Goal: Task Accomplishment & Management: Use online tool/utility

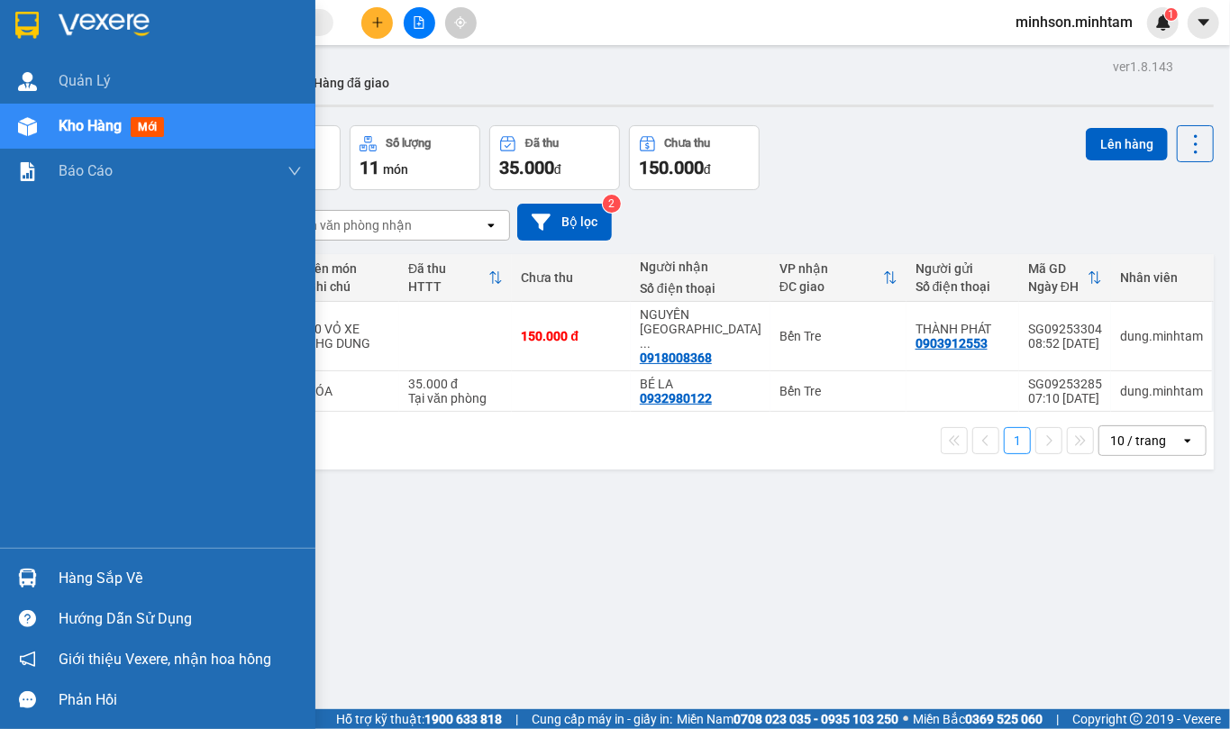
click at [90, 560] on div "Hàng sắp về" at bounding box center [157, 578] width 315 height 41
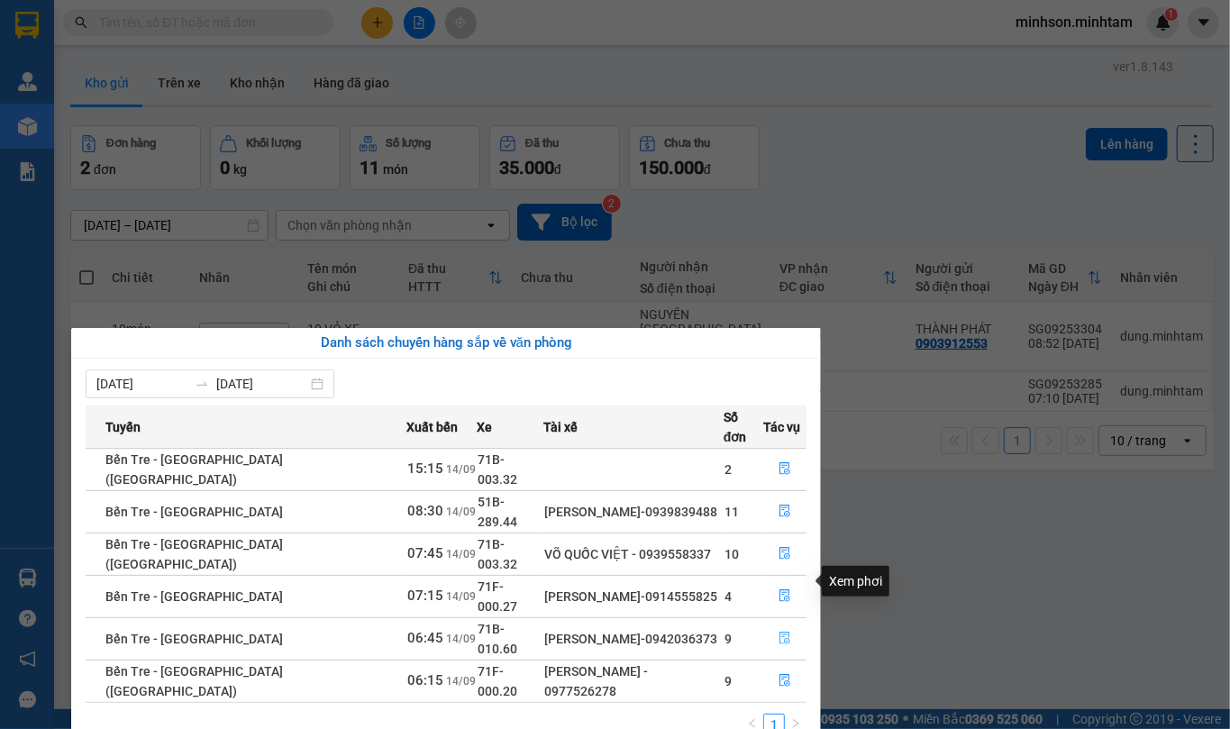
click at [767, 624] on button "button" at bounding box center [784, 638] width 41 height 29
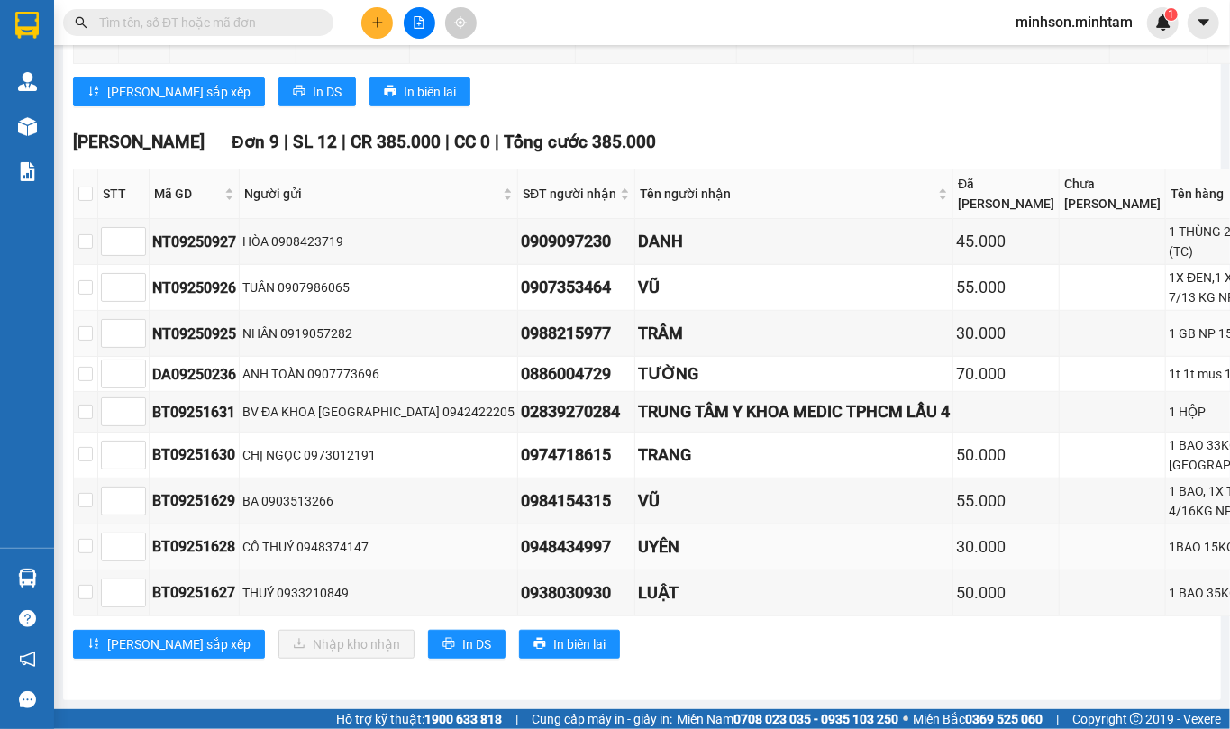
scroll to position [840, 0]
click at [86, 595] on input "checkbox" at bounding box center [85, 592] width 14 height 14
checkbox input "true"
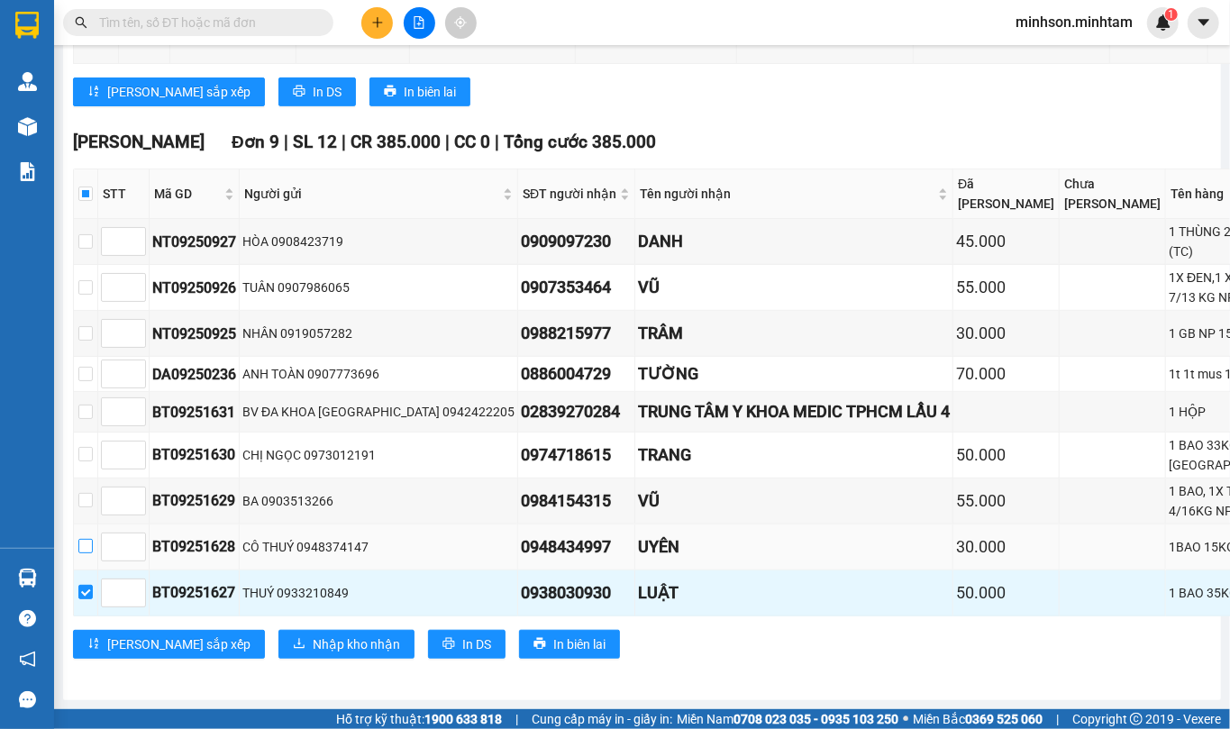
click at [85, 537] on label at bounding box center [85, 547] width 14 height 20
click at [85, 539] on input "checkbox" at bounding box center [85, 546] width 14 height 14
checkbox input "true"
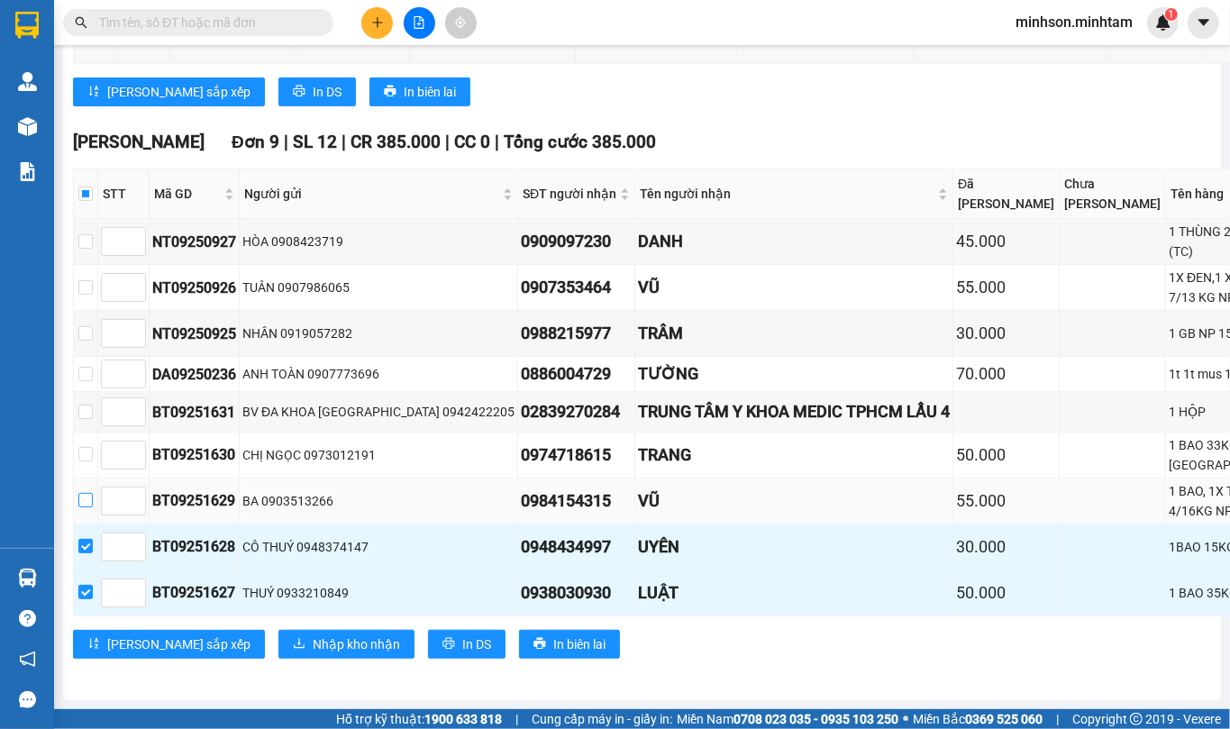
click at [88, 491] on label at bounding box center [85, 501] width 14 height 20
click at [88, 493] on input "checkbox" at bounding box center [85, 500] width 14 height 14
checkbox input "true"
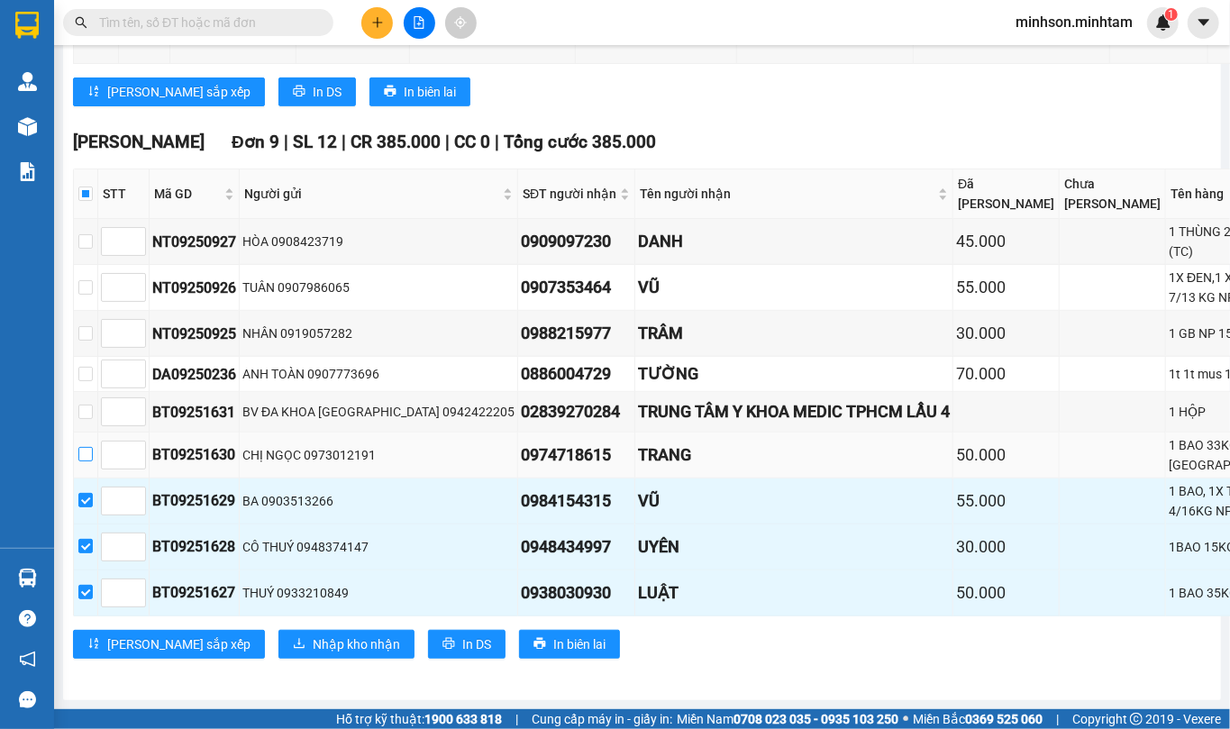
click at [84, 447] on input "checkbox" at bounding box center [85, 454] width 14 height 14
checkbox input "true"
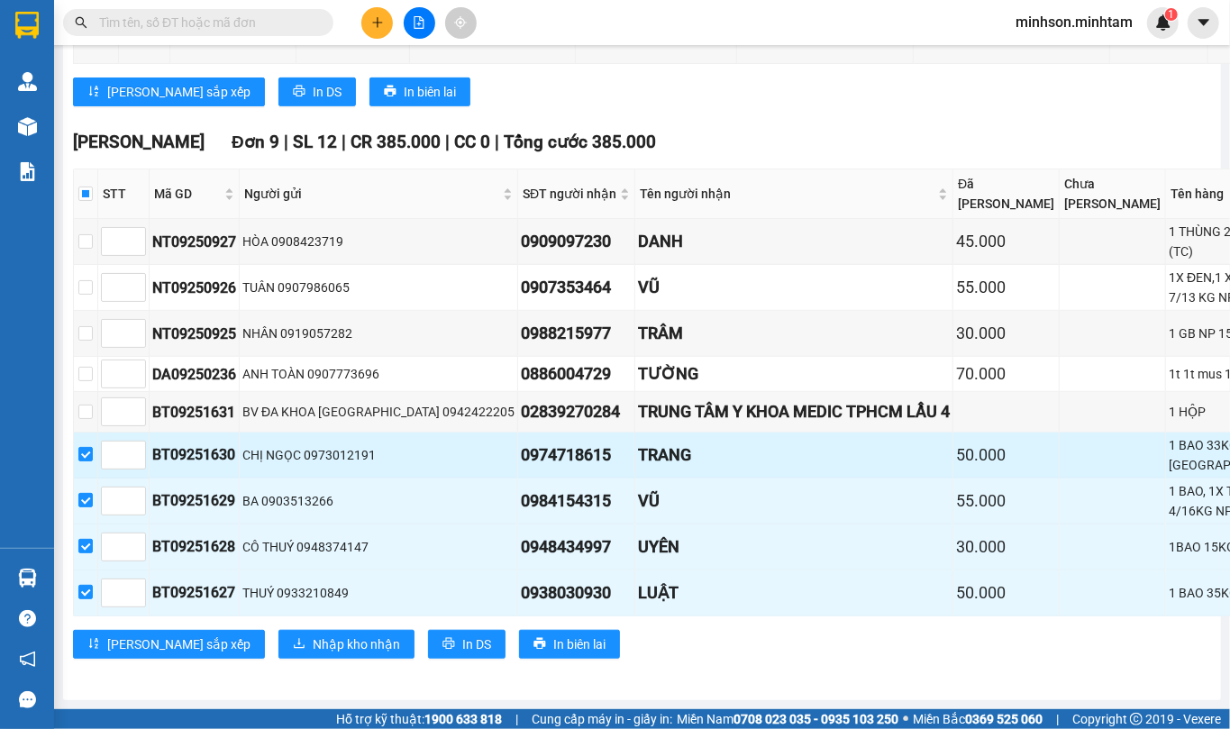
scroll to position [721, 0]
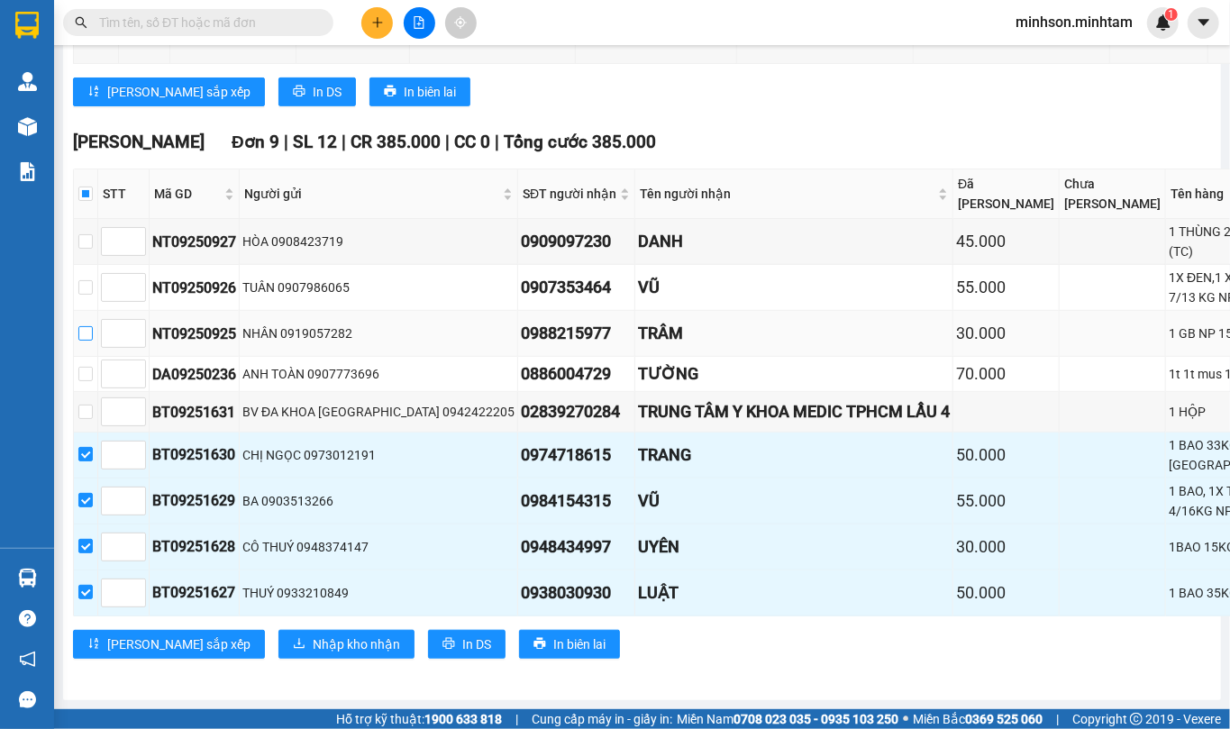
click at [84, 326] on input "checkbox" at bounding box center [85, 333] width 14 height 14
checkbox input "true"
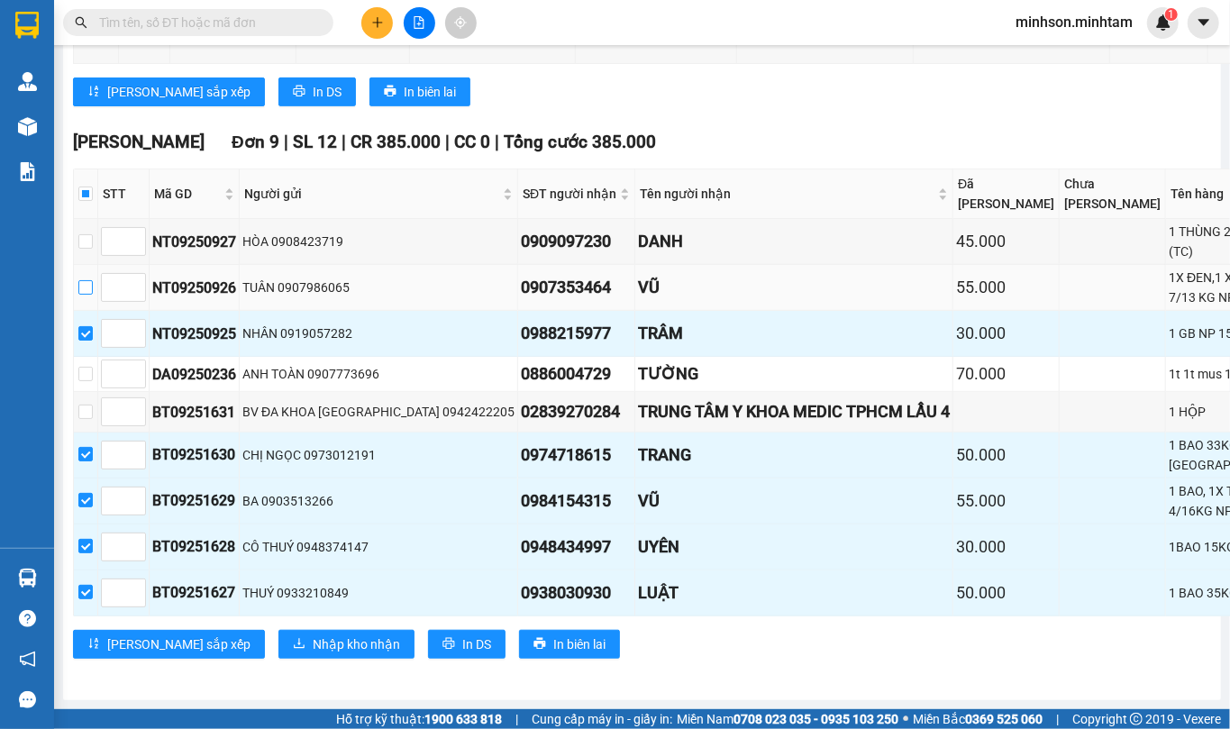
click at [86, 280] on input "checkbox" at bounding box center [85, 287] width 14 height 14
checkbox input "true"
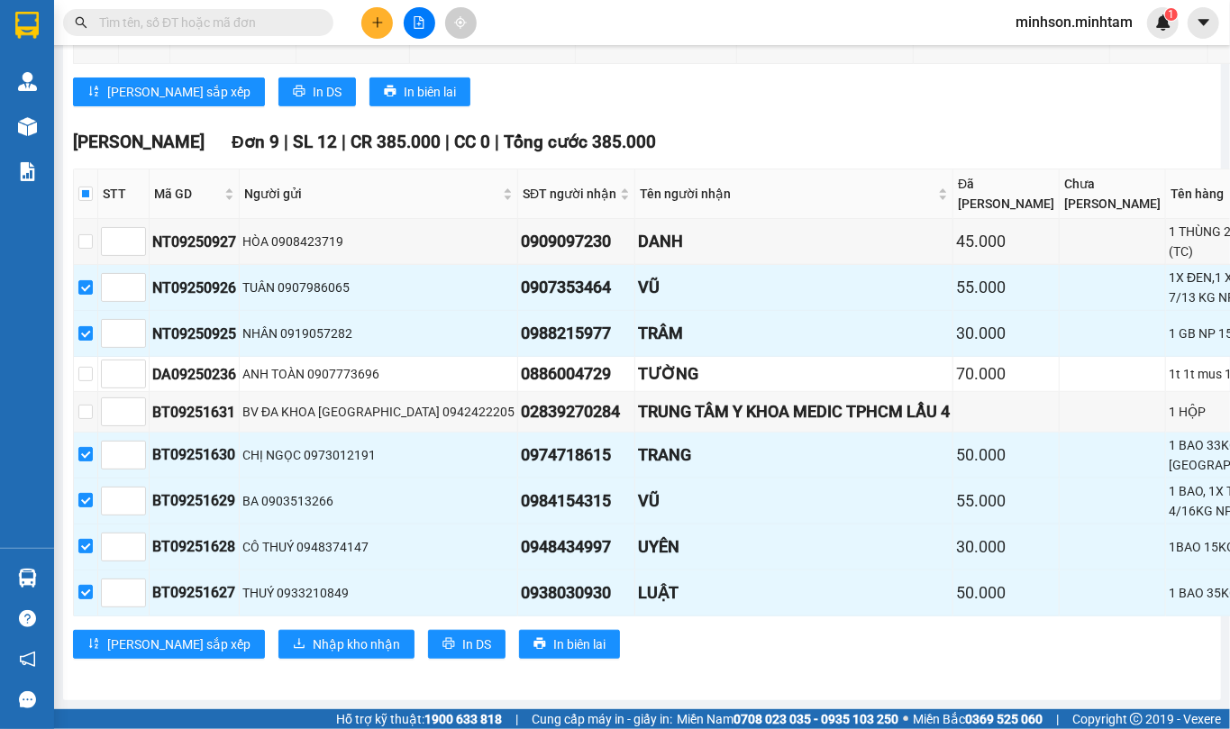
scroll to position [480, 0]
click at [94, 265] on td at bounding box center [86, 242] width 24 height 46
click at [84, 249] on input "checkbox" at bounding box center [85, 241] width 14 height 14
checkbox input "true"
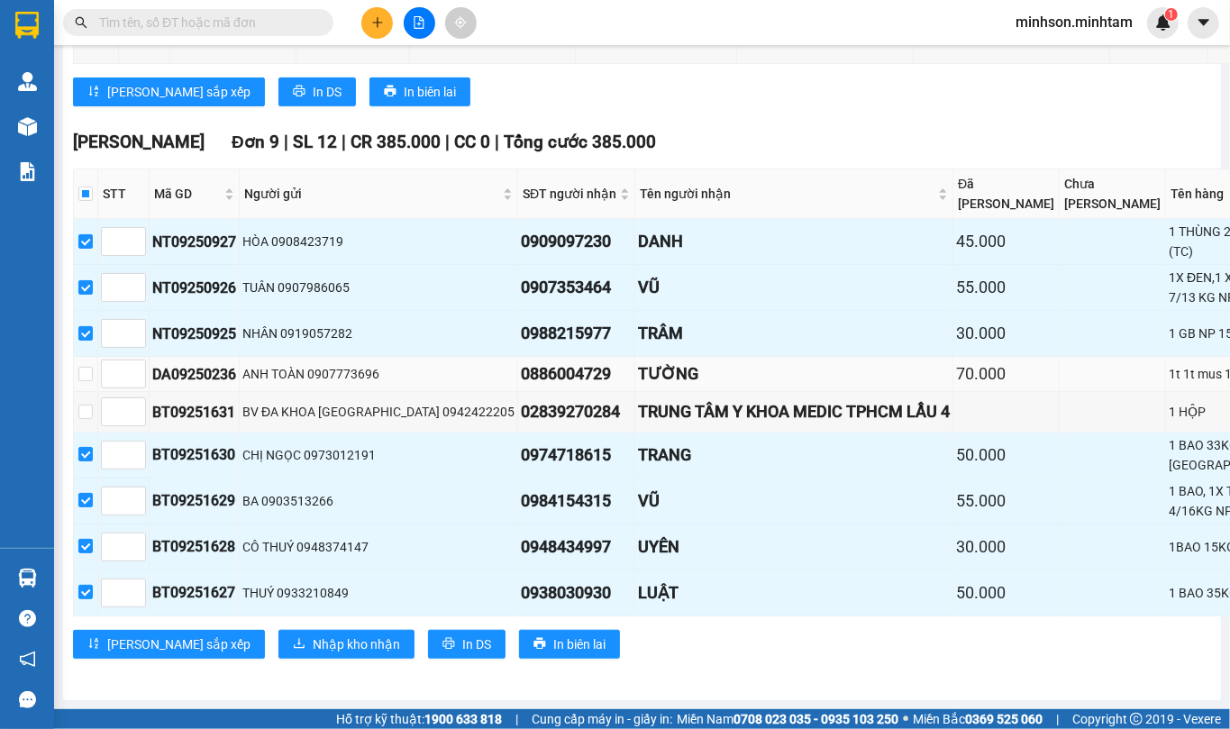
scroll to position [866, 0]
click at [83, 367] on input "checkbox" at bounding box center [85, 374] width 14 height 14
checkbox input "true"
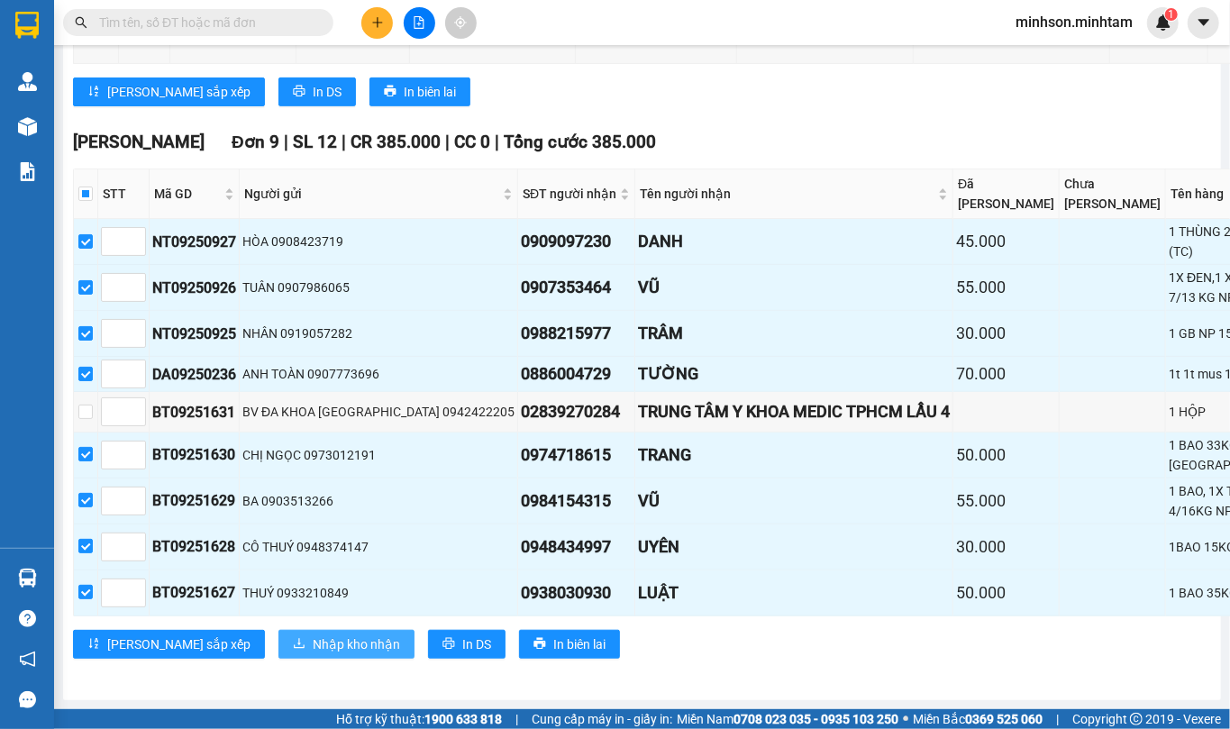
click at [313, 634] on span "Nhập kho nhận" at bounding box center [356, 644] width 87 height 20
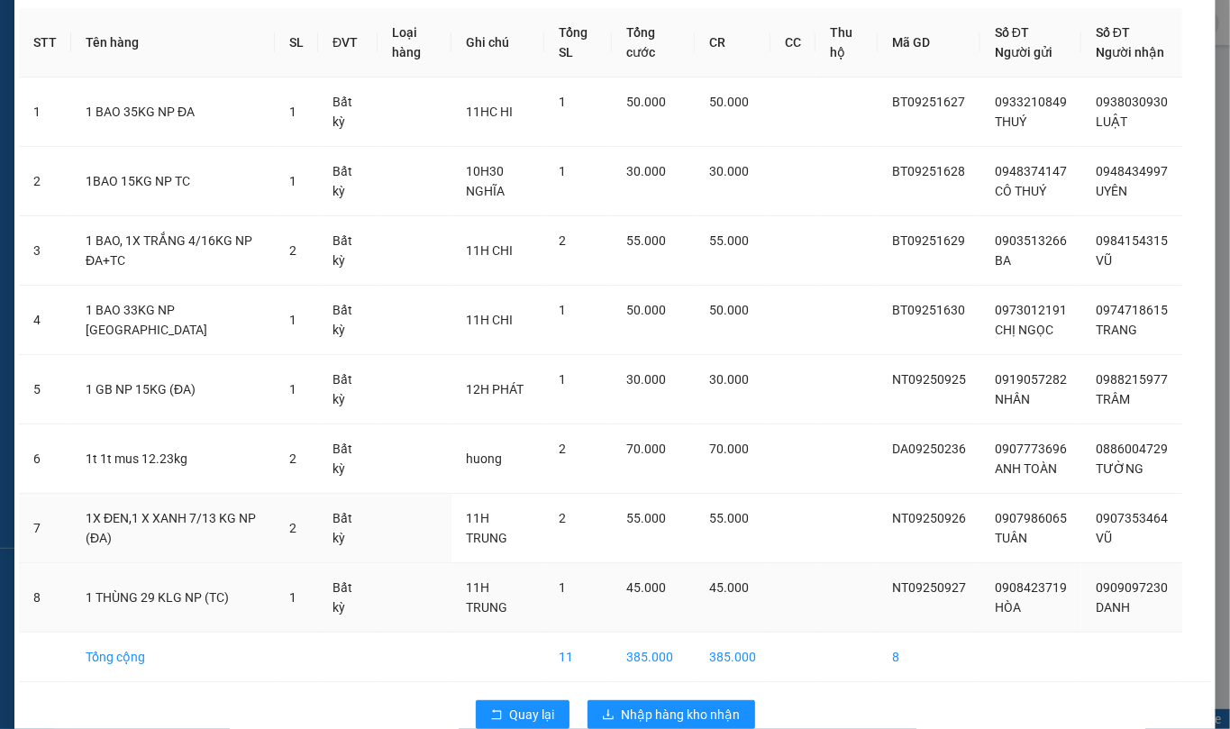
scroll to position [132, 0]
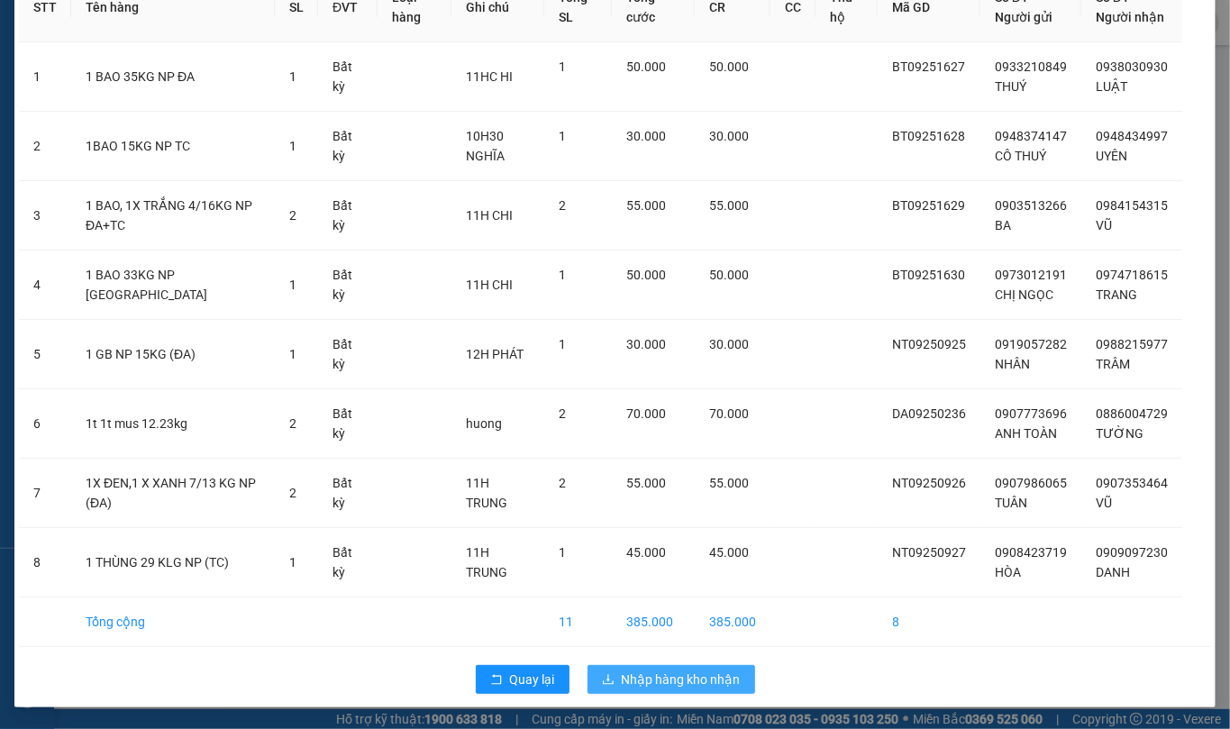
click at [668, 679] on span "Nhập hàng kho nhận" at bounding box center [681, 679] width 119 height 20
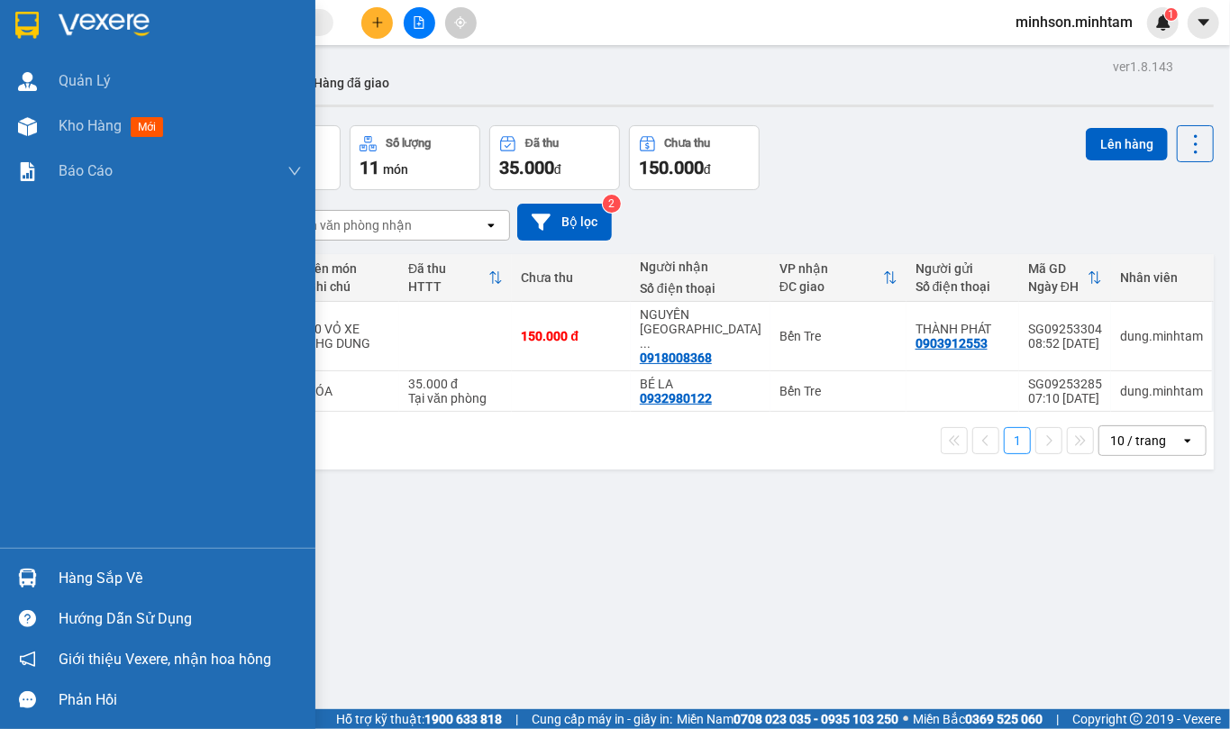
click at [65, 556] on div "Hàng sắp về Hướng dẫn sử dụng Giới thiệu Vexere, nhận hoa hồng Phản hồi" at bounding box center [157, 634] width 315 height 172
click at [98, 575] on div "Hàng sắp về" at bounding box center [180, 578] width 243 height 27
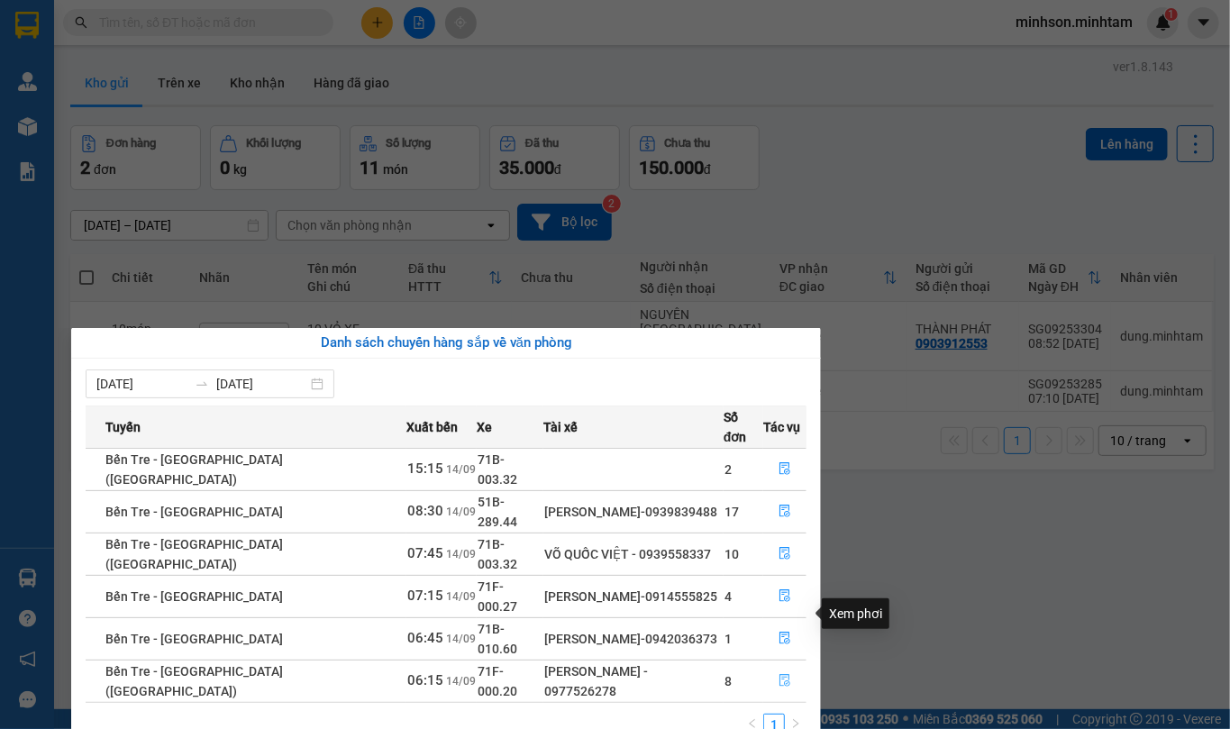
click at [778, 674] on icon "file-done" at bounding box center [784, 680] width 13 height 13
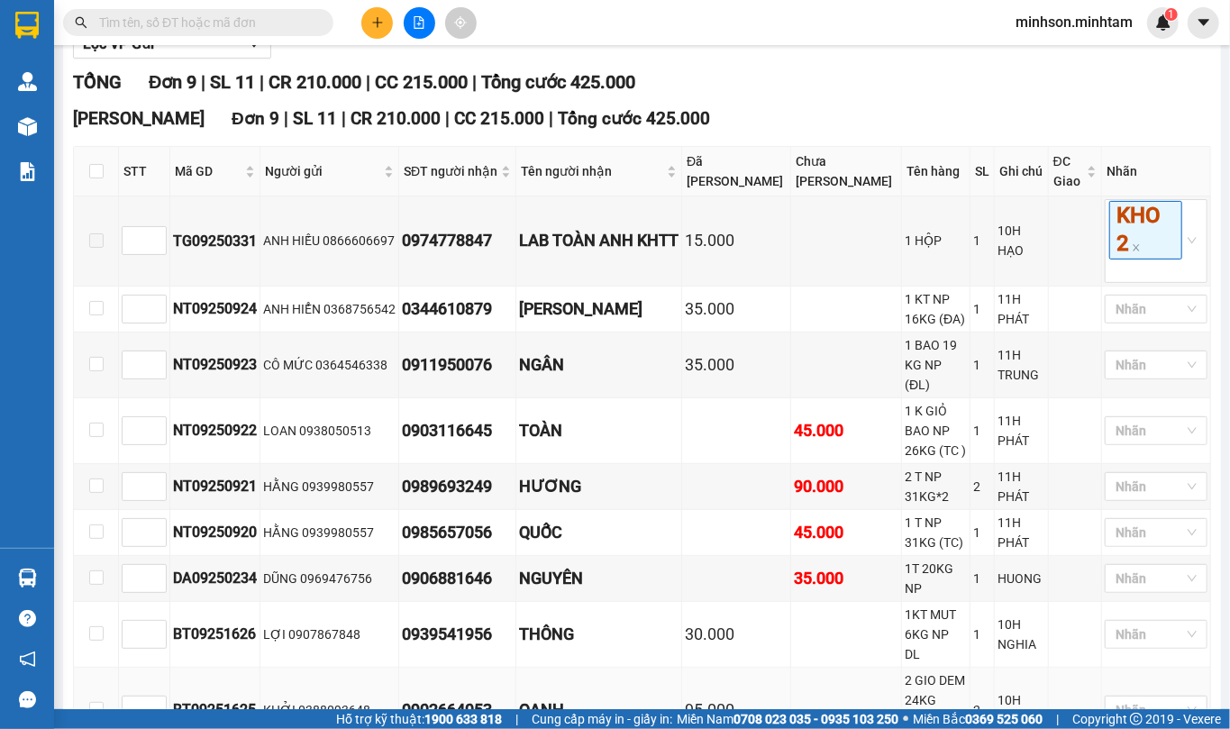
scroll to position [322, 0]
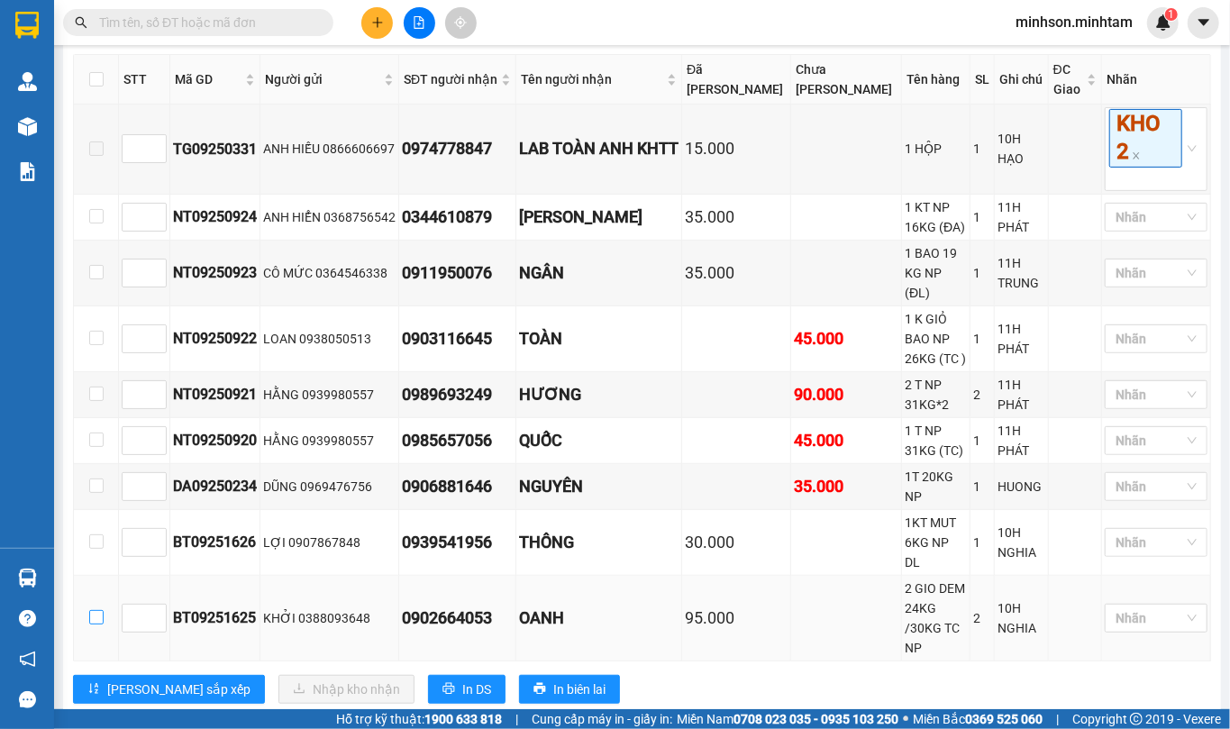
click at [101, 610] on input "checkbox" at bounding box center [96, 617] width 14 height 14
checkbox input "true"
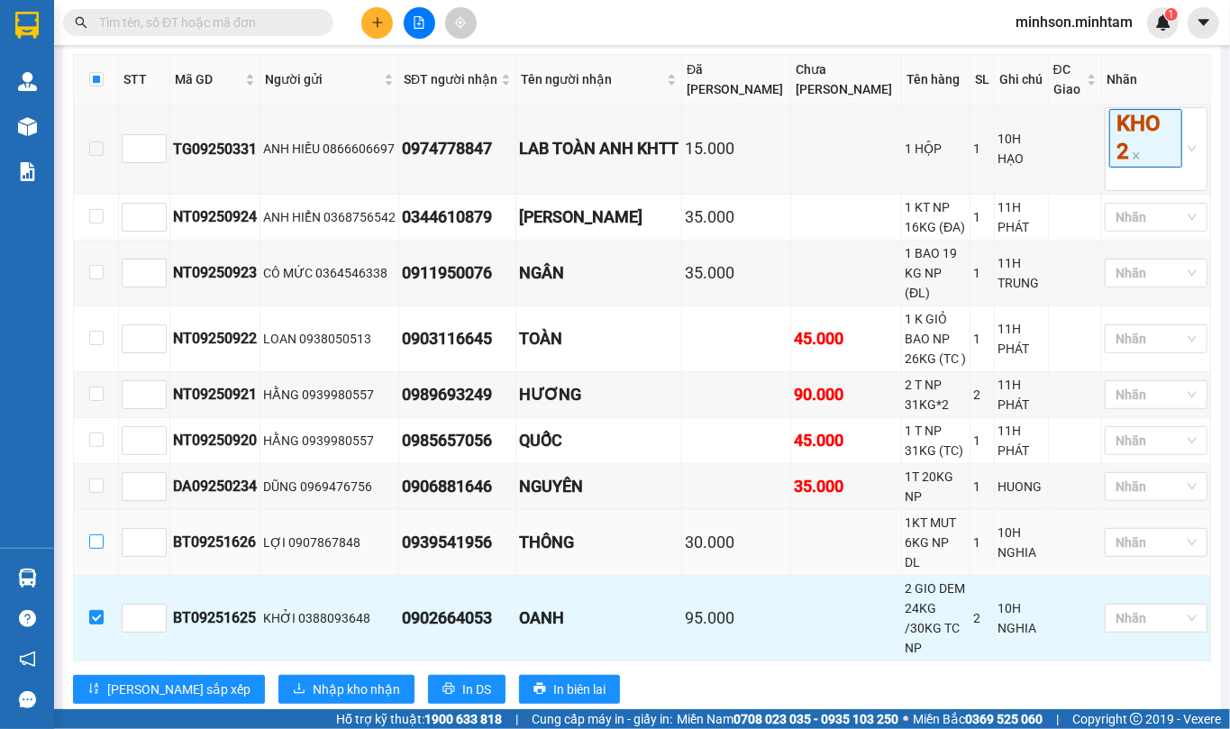
click at [98, 532] on label at bounding box center [96, 542] width 14 height 20
click at [95, 447] on input "checkbox" at bounding box center [96, 439] width 14 height 14
checkbox input "true"
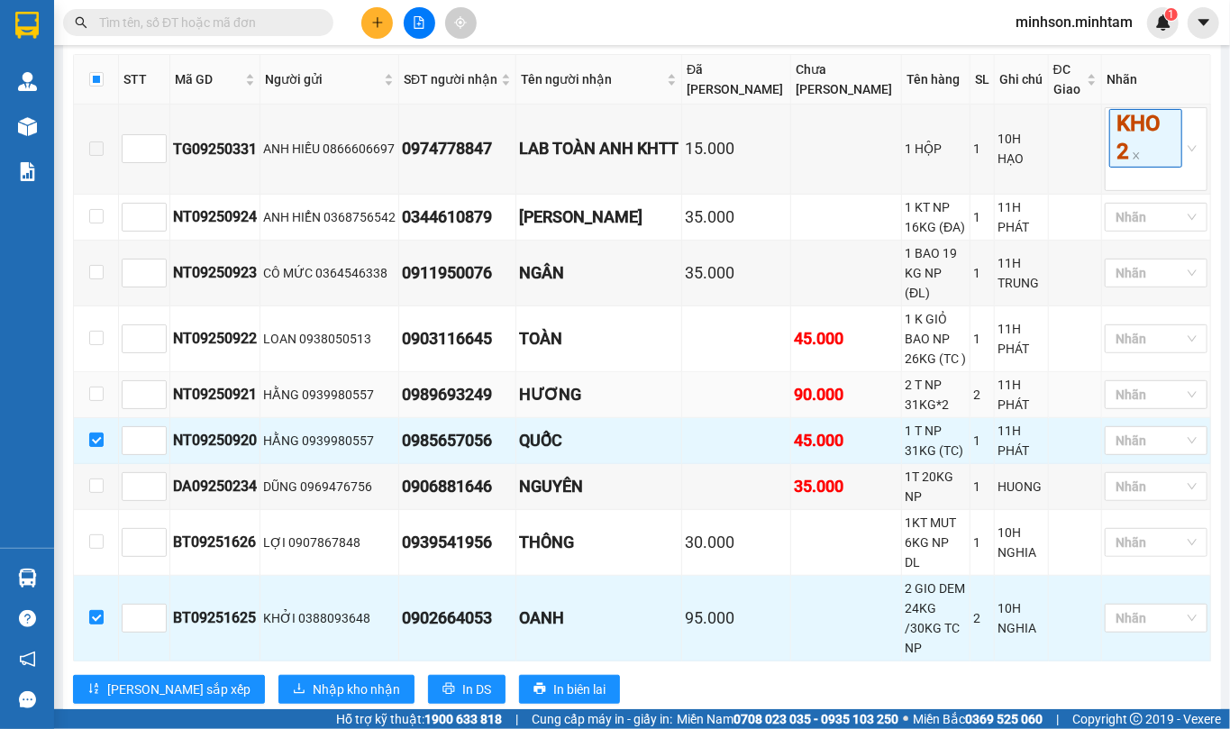
click at [95, 408] on td at bounding box center [96, 395] width 45 height 46
click at [92, 393] on td at bounding box center [96, 395] width 45 height 46
click at [95, 393] on input "checkbox" at bounding box center [96, 393] width 14 height 14
checkbox input "true"
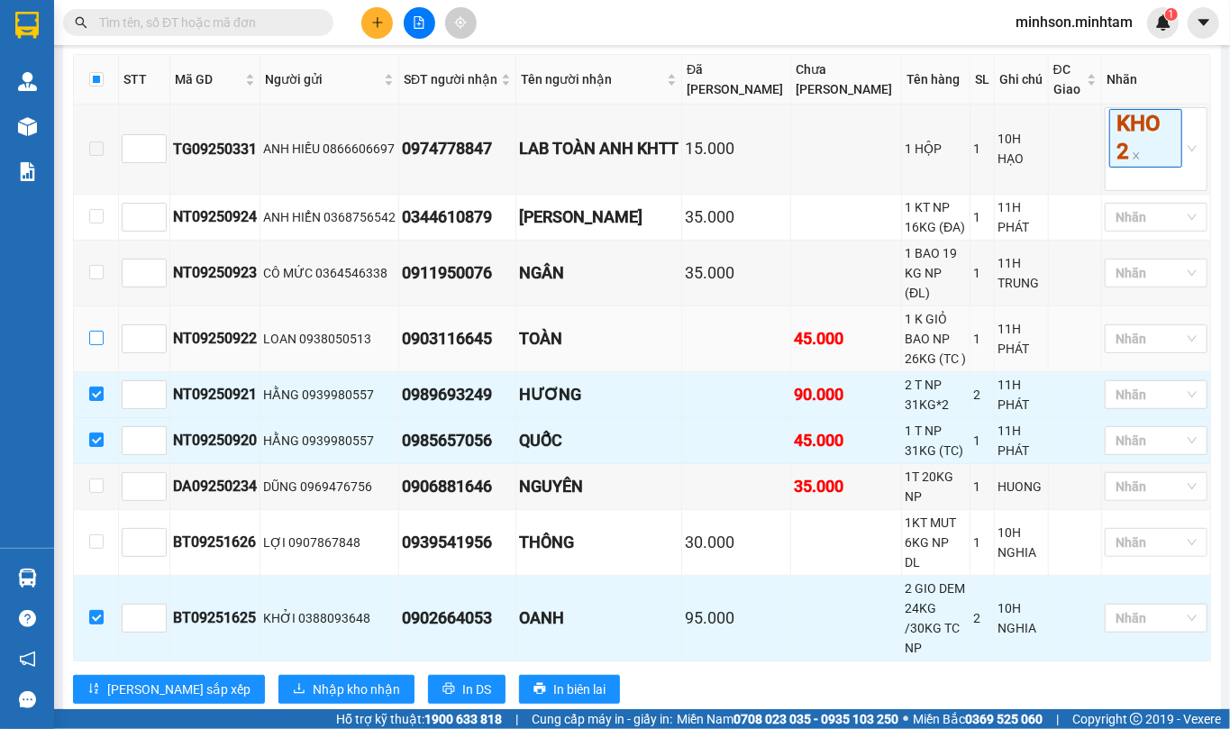
click at [102, 345] on input "checkbox" at bounding box center [96, 338] width 14 height 14
checkbox input "true"
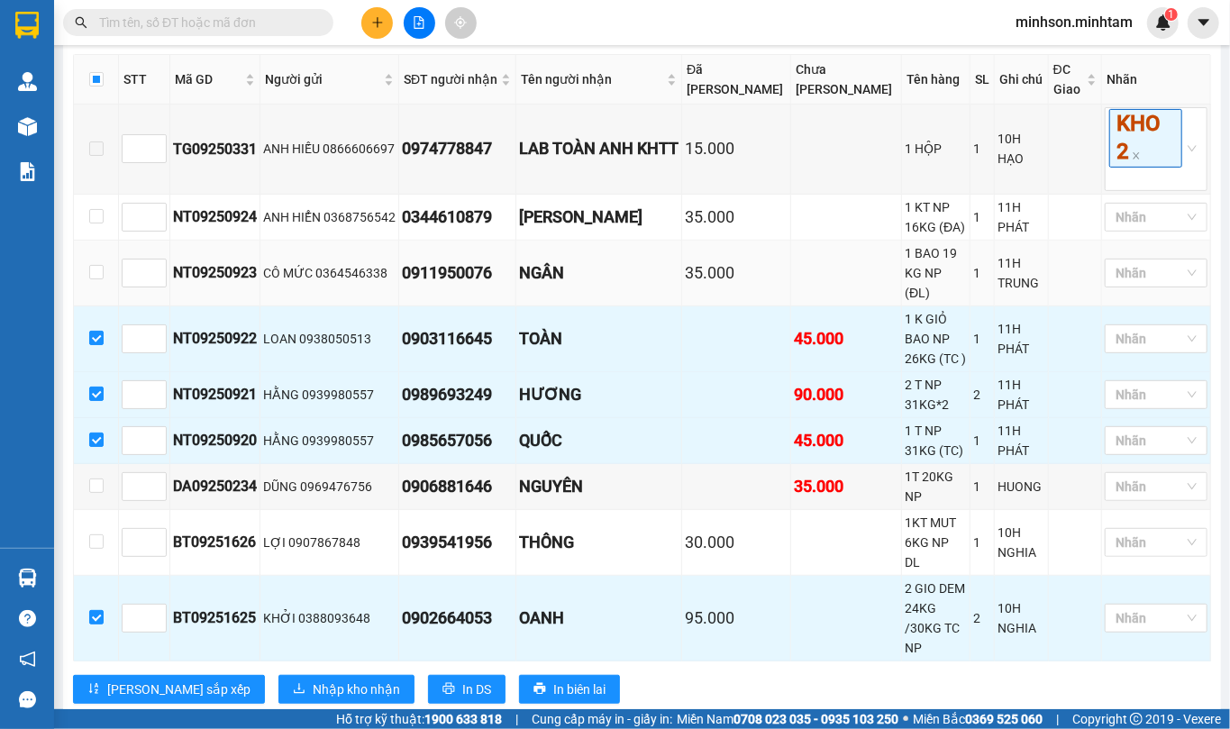
click at [99, 306] on td at bounding box center [96, 274] width 45 height 66
drag, startPoint x: 99, startPoint y: 304, endPoint x: 99, endPoint y: 275, distance: 29.7
click at [99, 279] on input "checkbox" at bounding box center [96, 272] width 14 height 14
checkbox input "true"
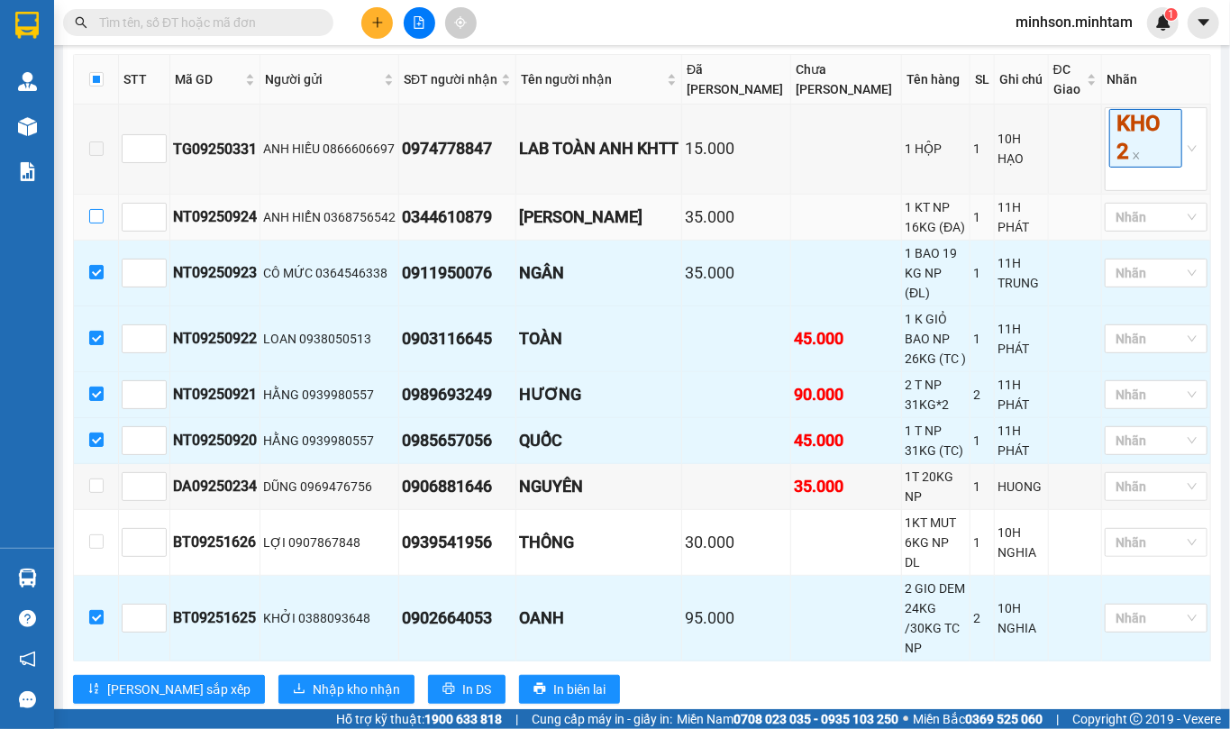
click at [101, 223] on input "checkbox" at bounding box center [96, 216] width 14 height 14
checkbox input "true"
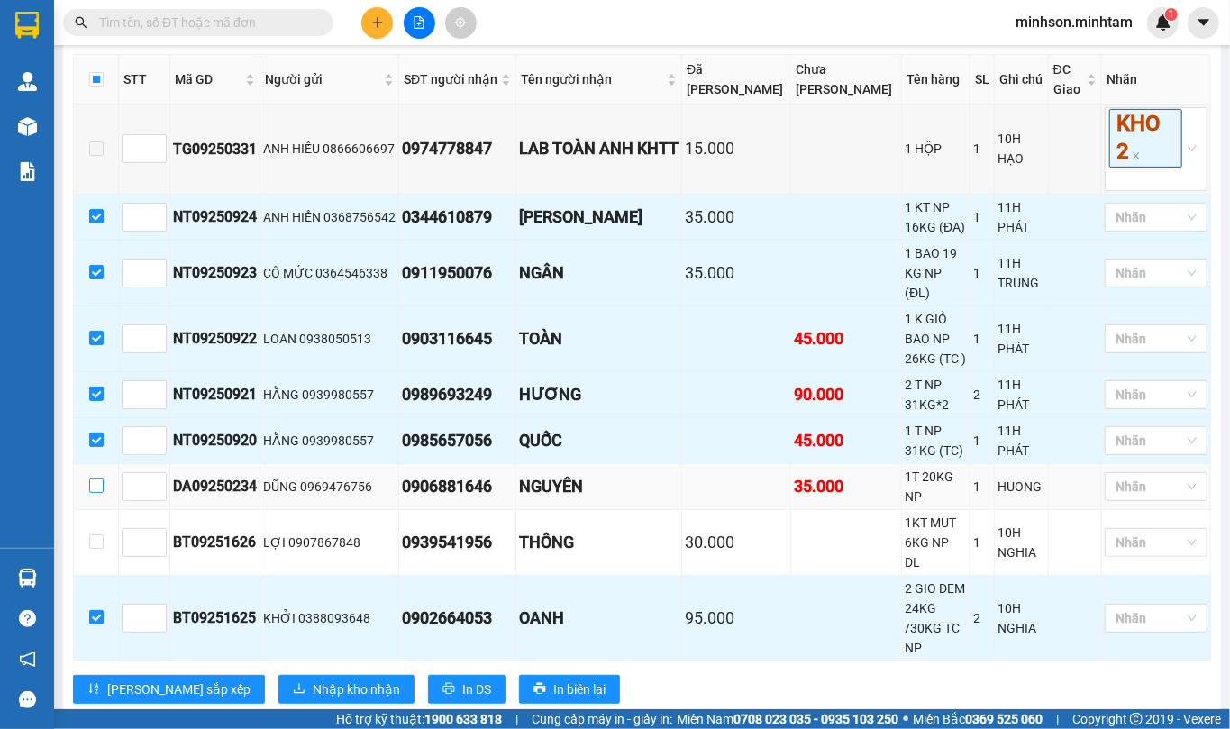
click at [97, 487] on input "checkbox" at bounding box center [96, 485] width 14 height 14
checkbox input "true"
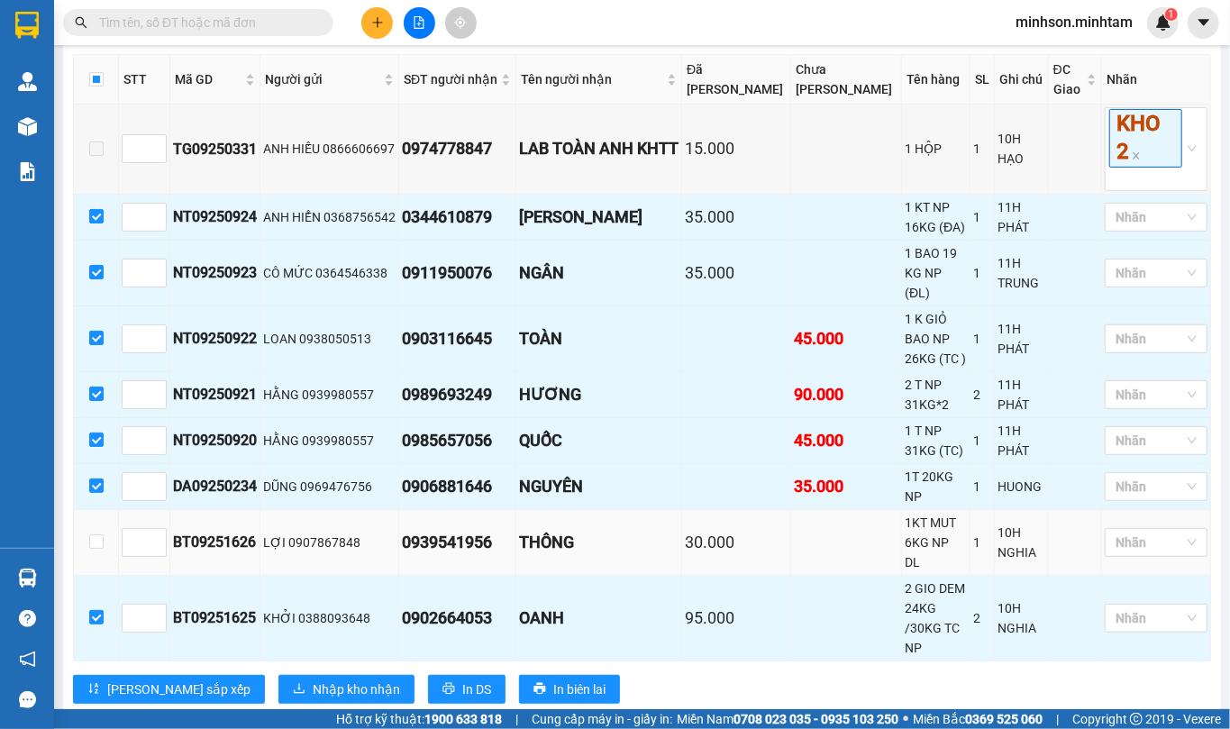
click at [88, 523] on td at bounding box center [96, 543] width 45 height 66
click at [95, 534] on input "checkbox" at bounding box center [96, 541] width 14 height 14
checkbox input "true"
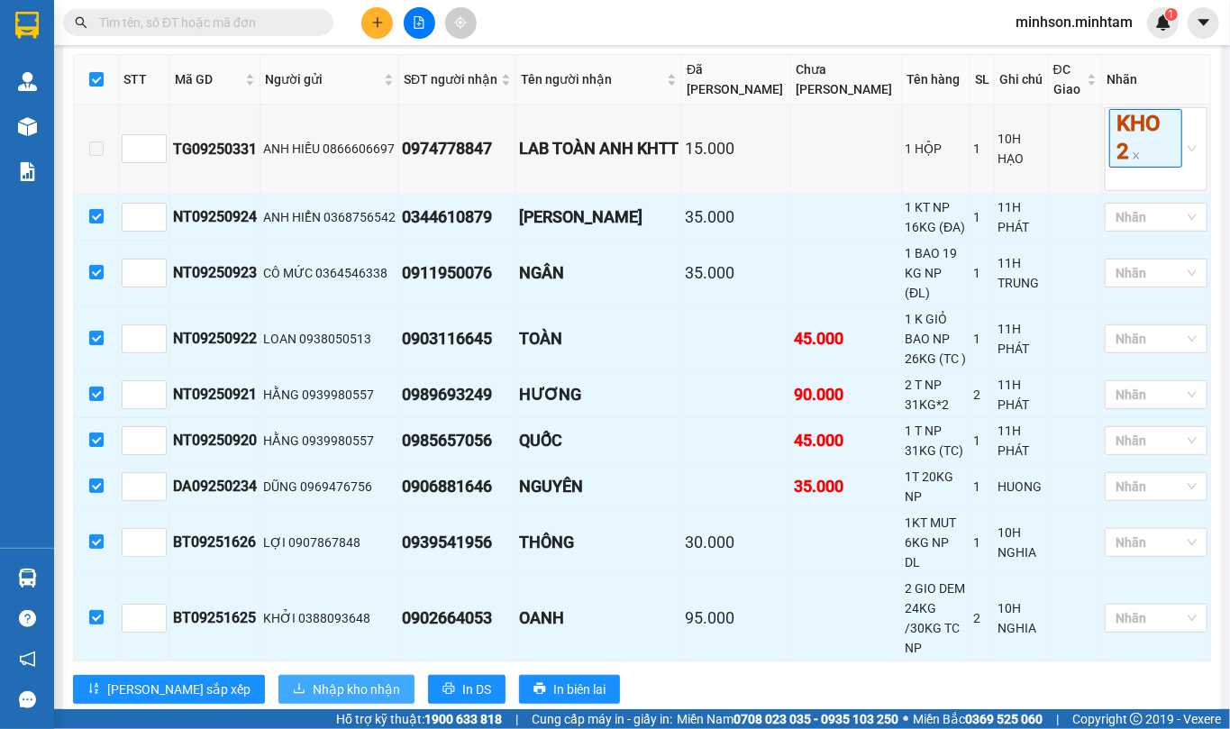
click at [313, 679] on span "Nhập kho nhận" at bounding box center [356, 689] width 87 height 20
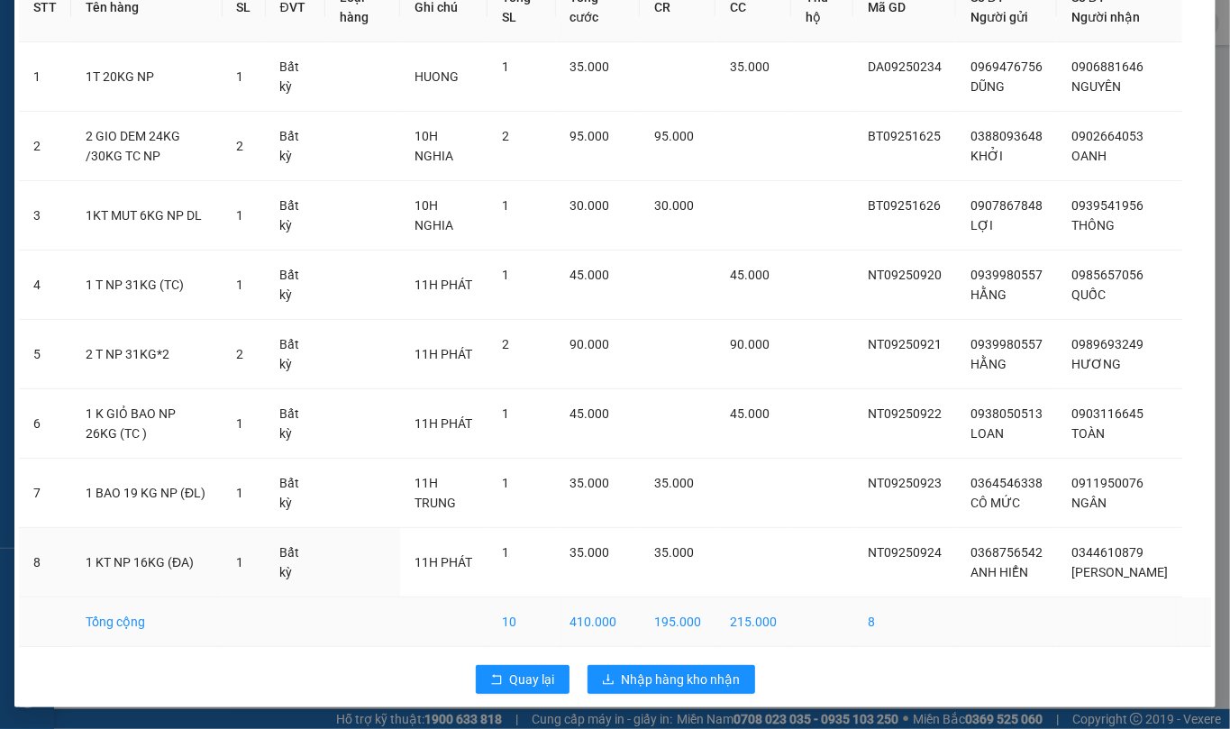
scroll to position [132, 0]
click at [700, 688] on span "Nhập hàng kho nhận" at bounding box center [681, 679] width 119 height 20
